Goal: Complete application form

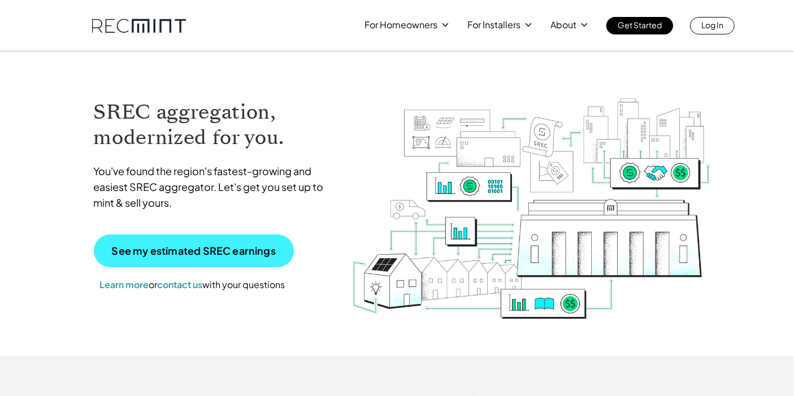
click at [209, 254] on p "See my estimated SREC earnings" at bounding box center [194, 251] width 164 height 10
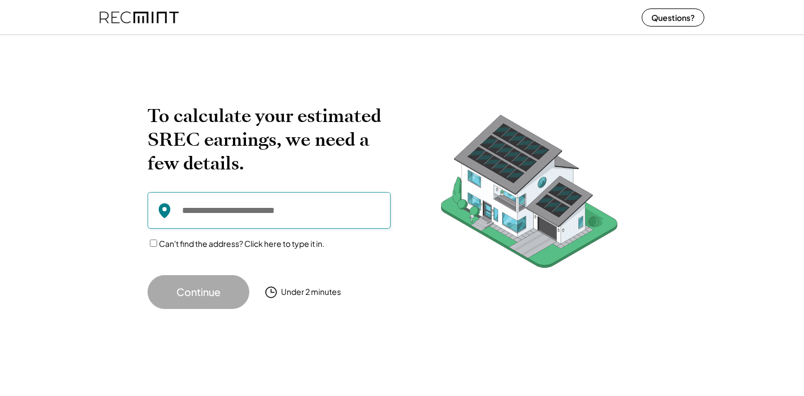
click at [304, 219] on input "input" at bounding box center [269, 210] width 243 height 37
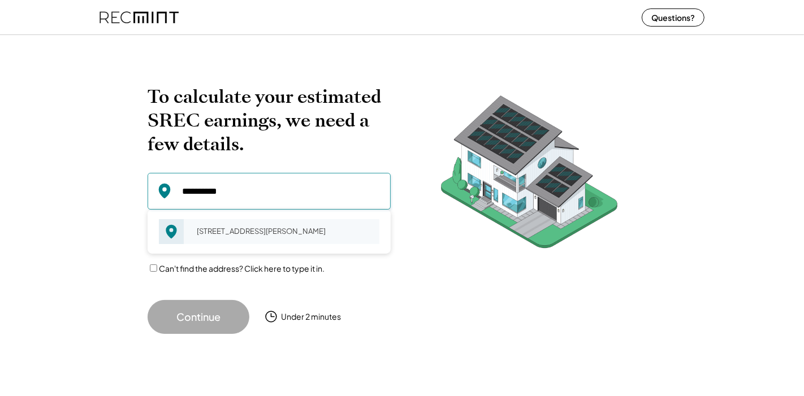
click at [245, 226] on div "[STREET_ADDRESS][PERSON_NAME]" at bounding box center [284, 231] width 190 height 16
type input "**********"
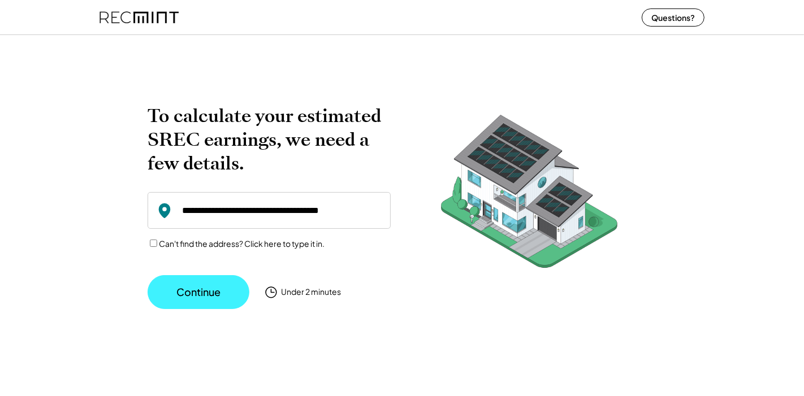
click at [211, 282] on button "Continue" at bounding box center [199, 292] width 102 height 34
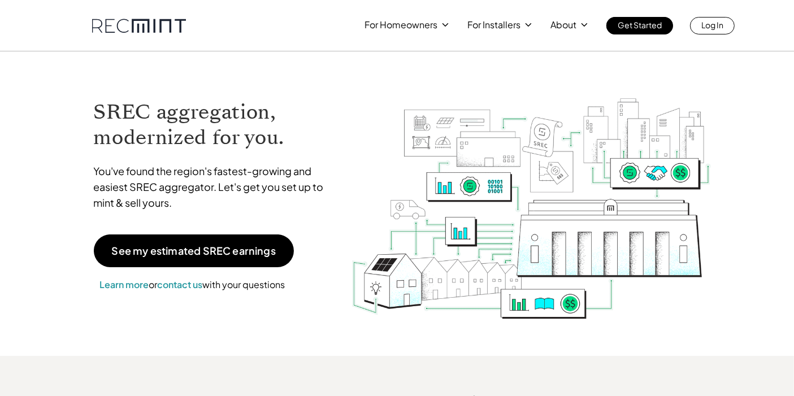
click at [315, 112] on h1 "SREC aggregation, modernized for you." at bounding box center [214, 125] width 241 height 51
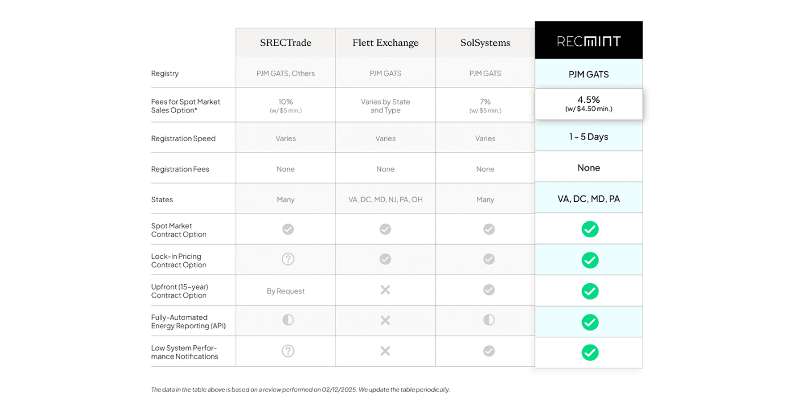
scroll to position [887, 0]
